Goal: Navigation & Orientation: Find specific page/section

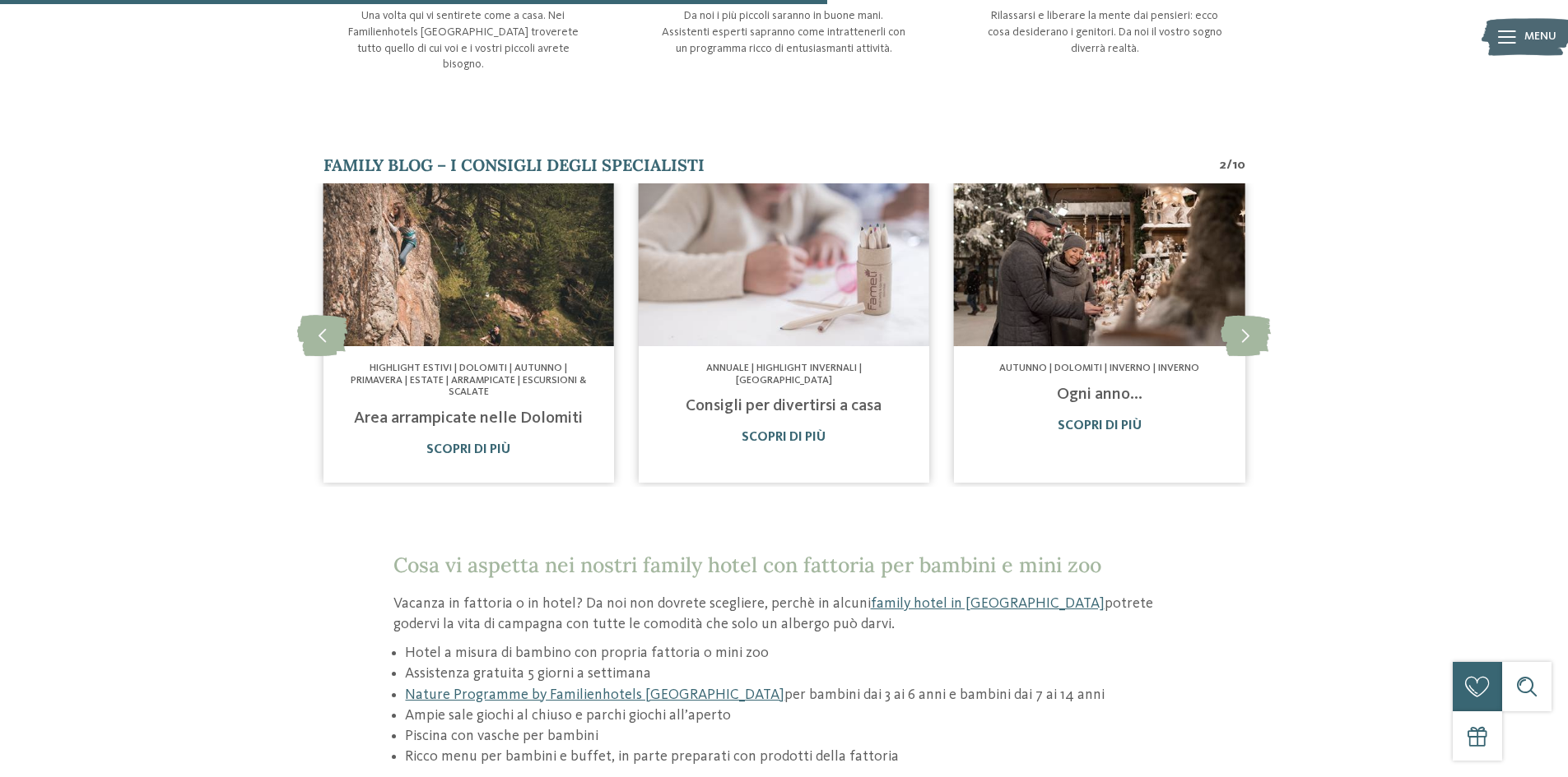
scroll to position [1563, 0]
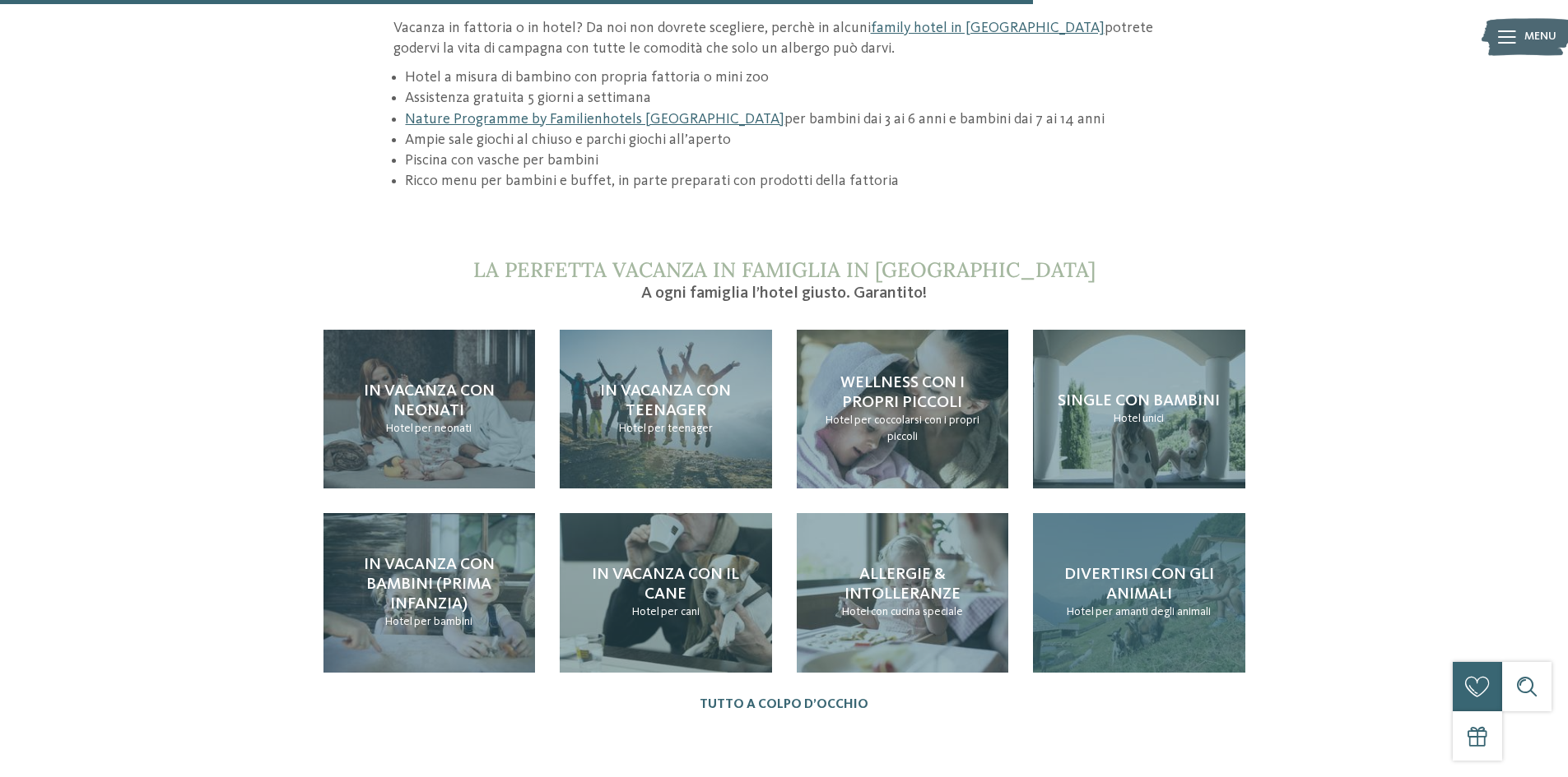
click at [1223, 580] on h4 "Divertirsi con gli animali" at bounding box center [1139, 585] width 179 height 40
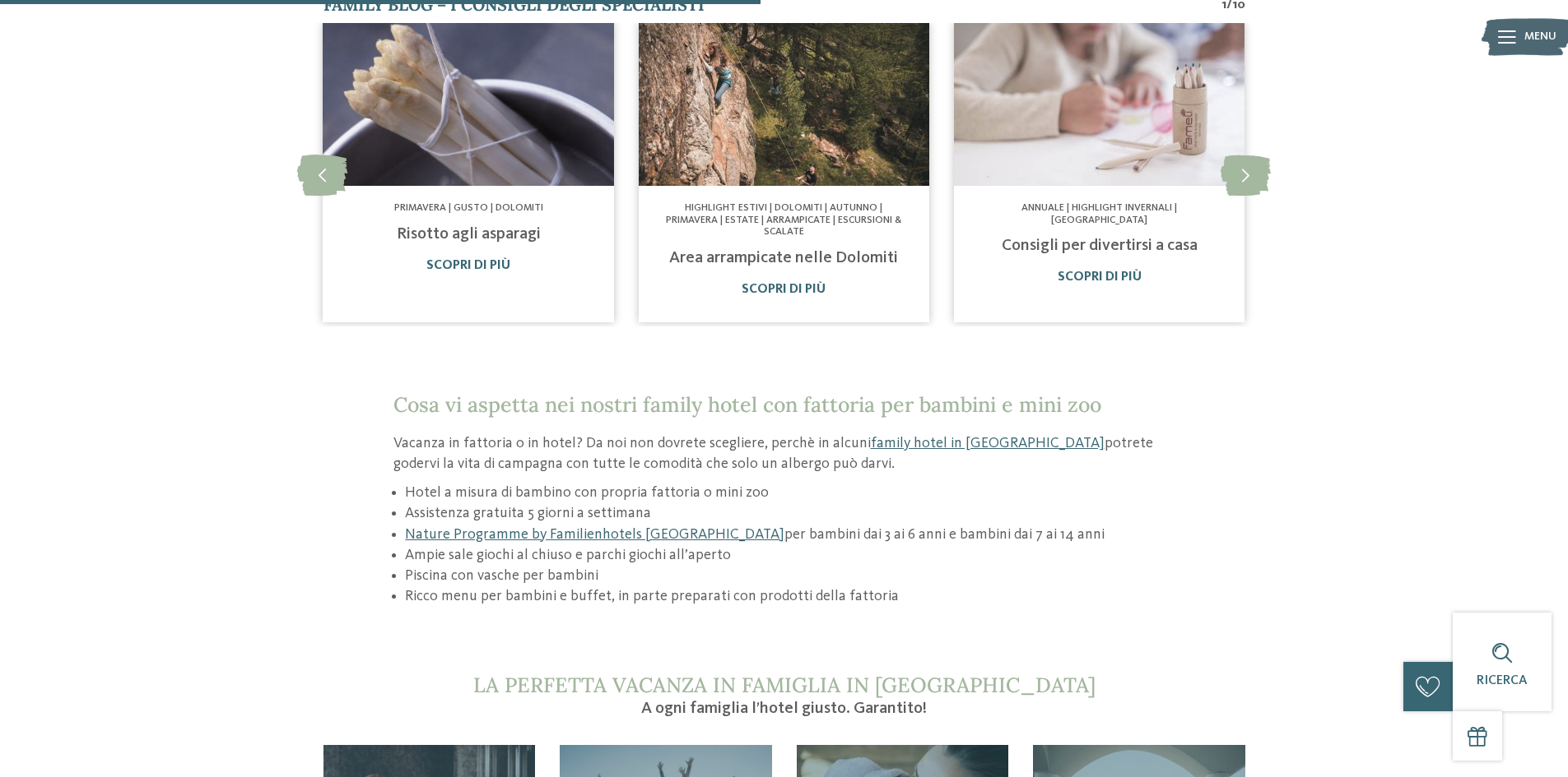
scroll to position [1151, 0]
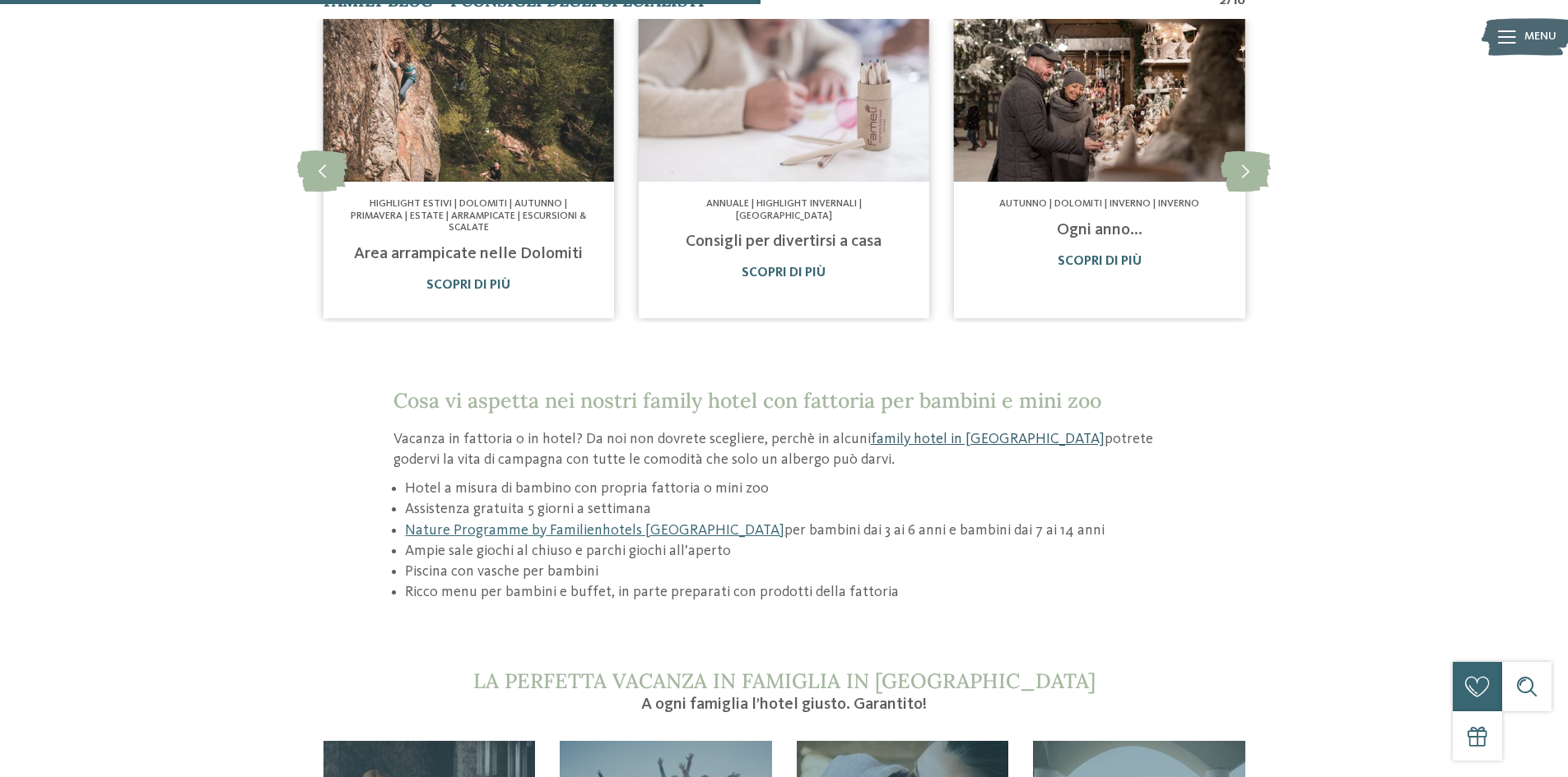
click at [915, 432] on link "family hotel in [GEOGRAPHIC_DATA]" at bounding box center [988, 439] width 234 height 15
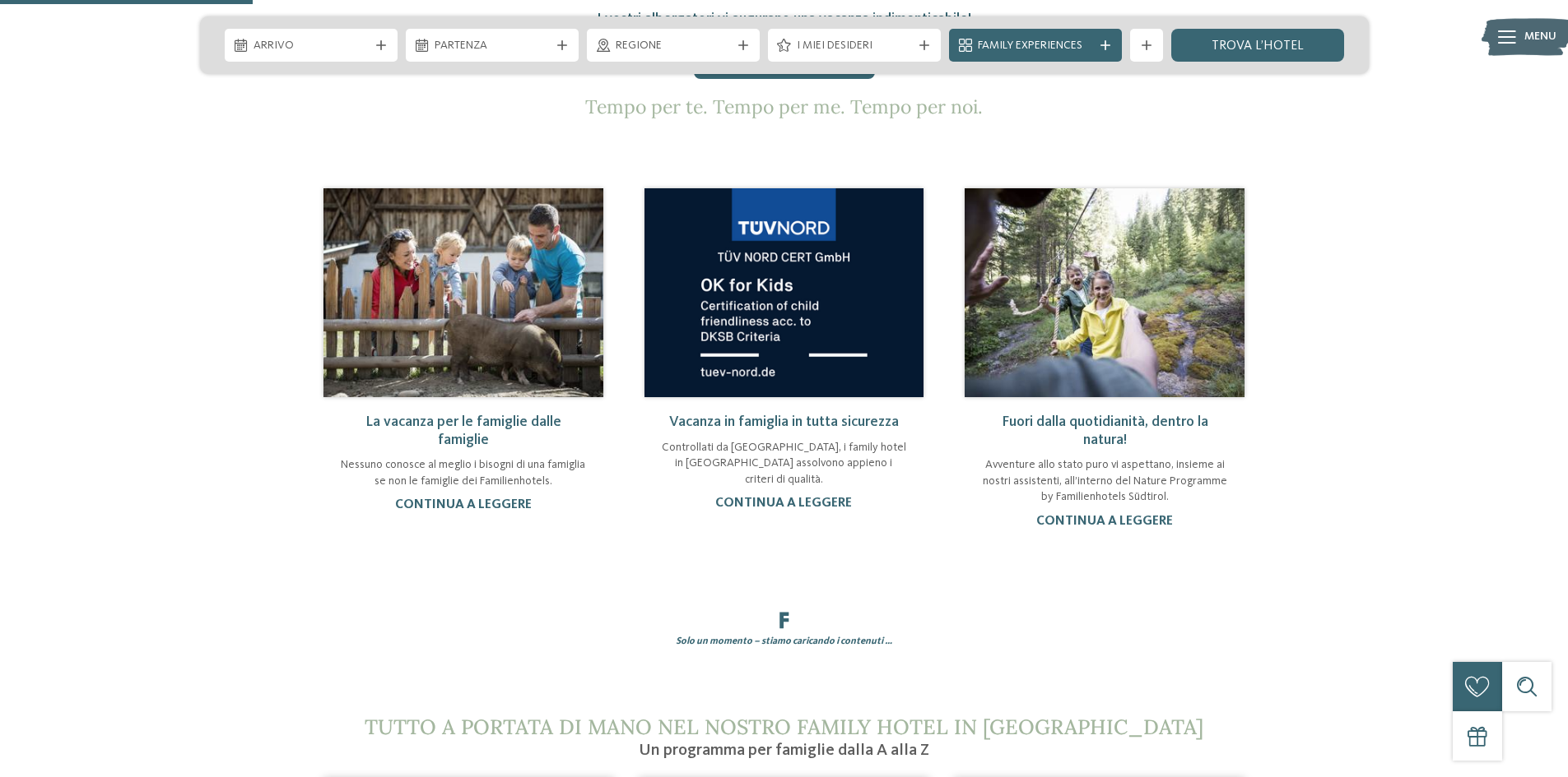
scroll to position [1151, 0]
